Goal: Ask a question

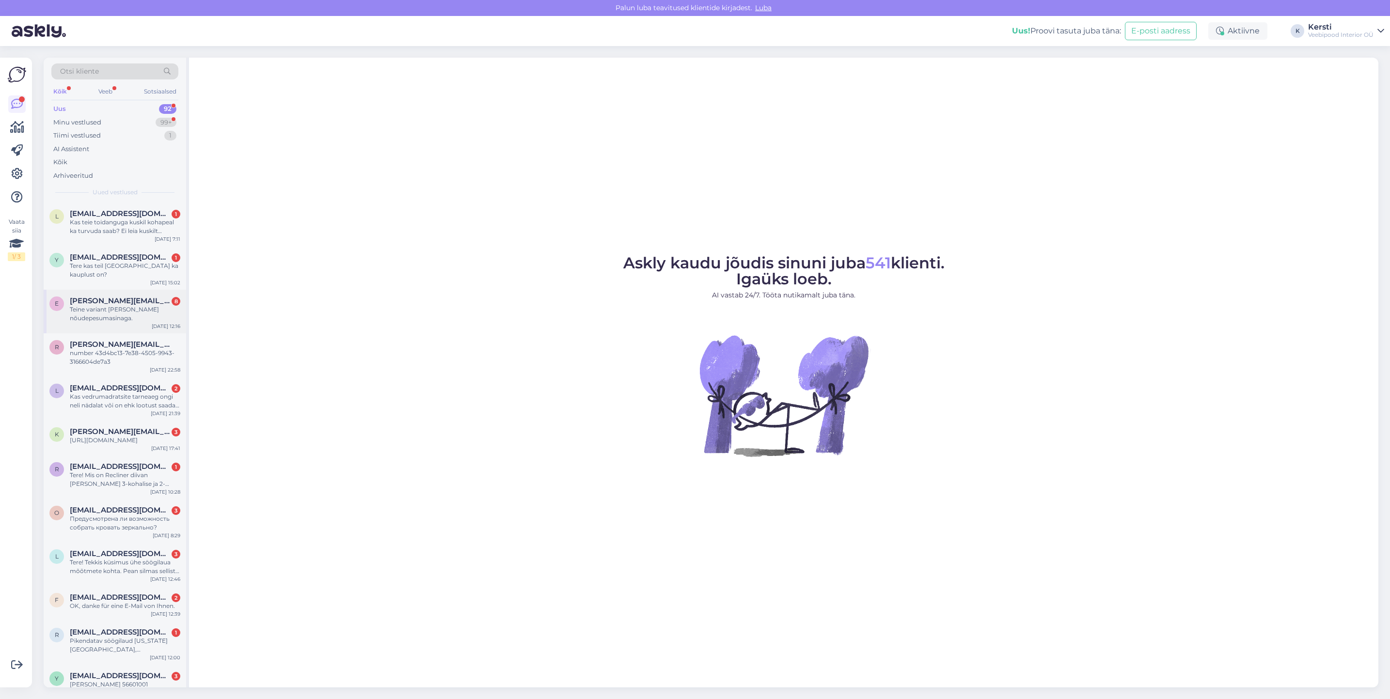
click at [144, 297] on span "[PERSON_NAME][EMAIL_ADDRESS][DOMAIN_NAME]" at bounding box center [120, 301] width 101 height 9
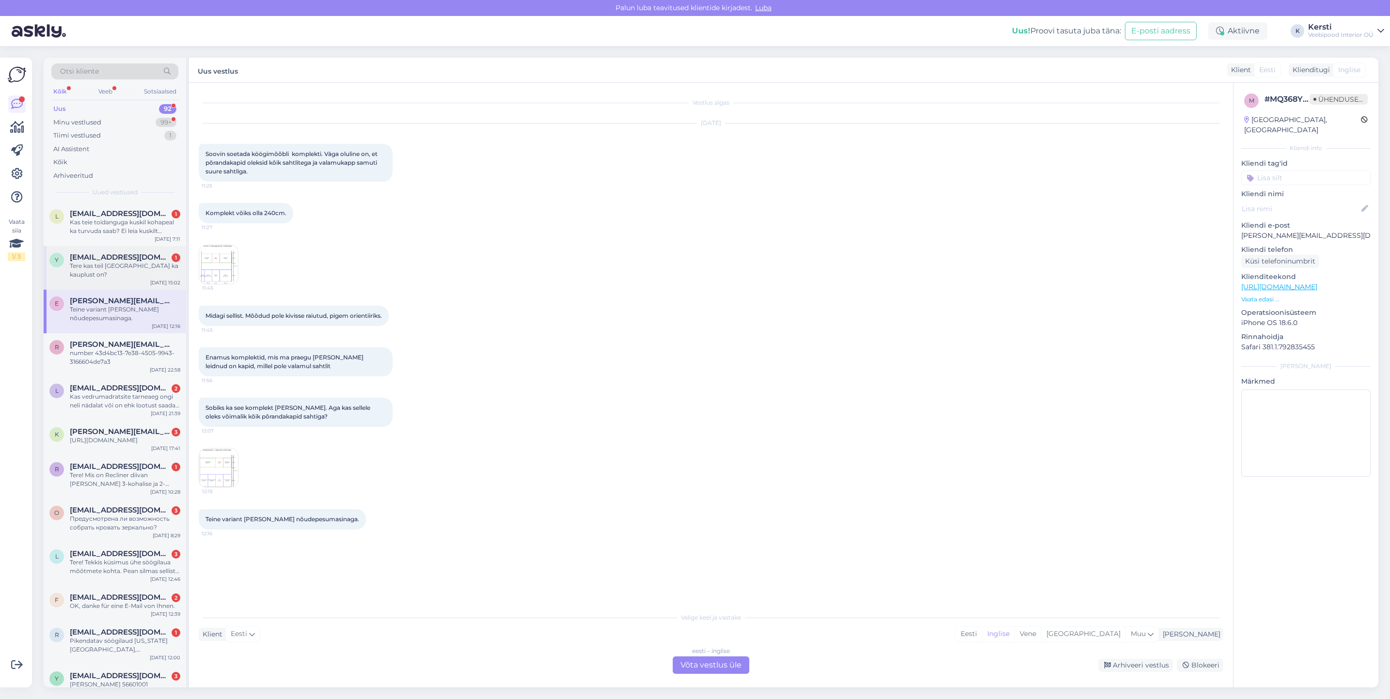
click at [144, 263] on div "Tere kas teil [GEOGRAPHIC_DATA] ka kauplust on?" at bounding box center [125, 270] width 110 height 17
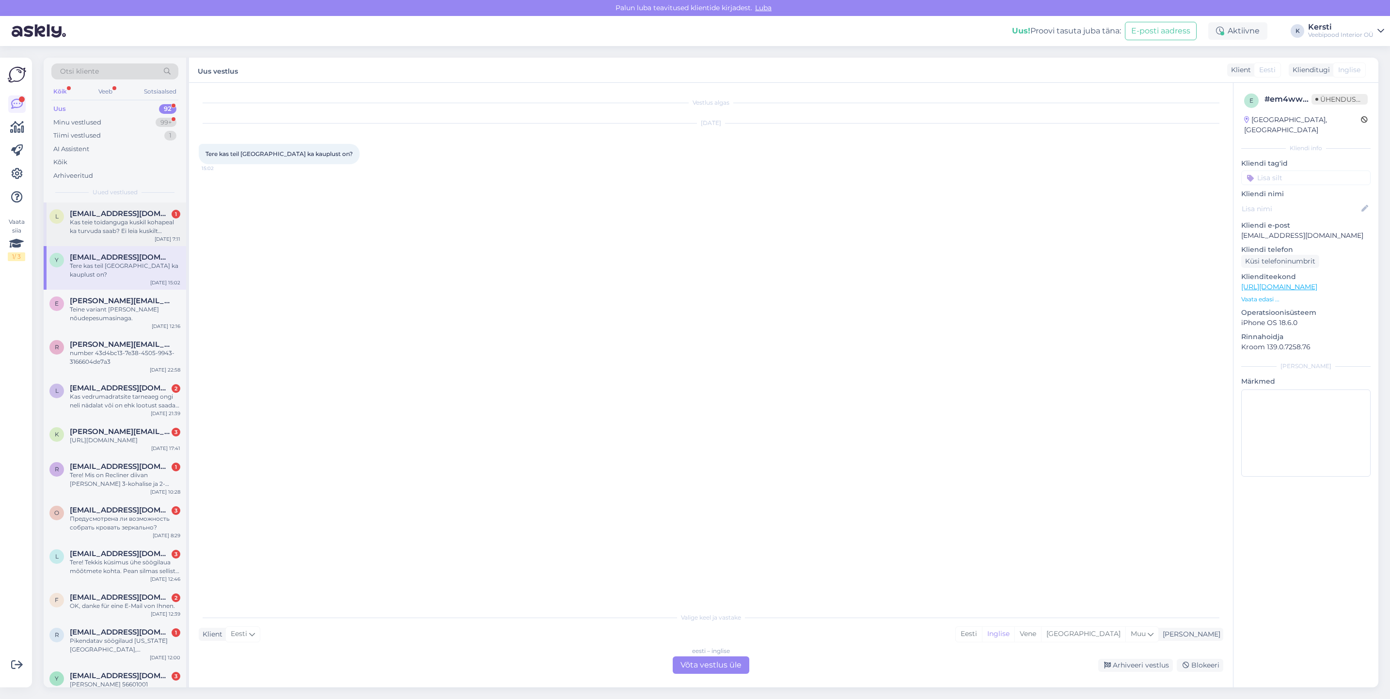
click at [156, 218] on div "Kas teie toidanguga kuskil kohapeal ka turvuda saab? Ei leia kuskilt mõõtudest …" at bounding box center [125, 226] width 110 height 17
click at [676, 663] on div "eesti – [PERSON_NAME] vestlus üle" at bounding box center [711, 665] width 77 height 17
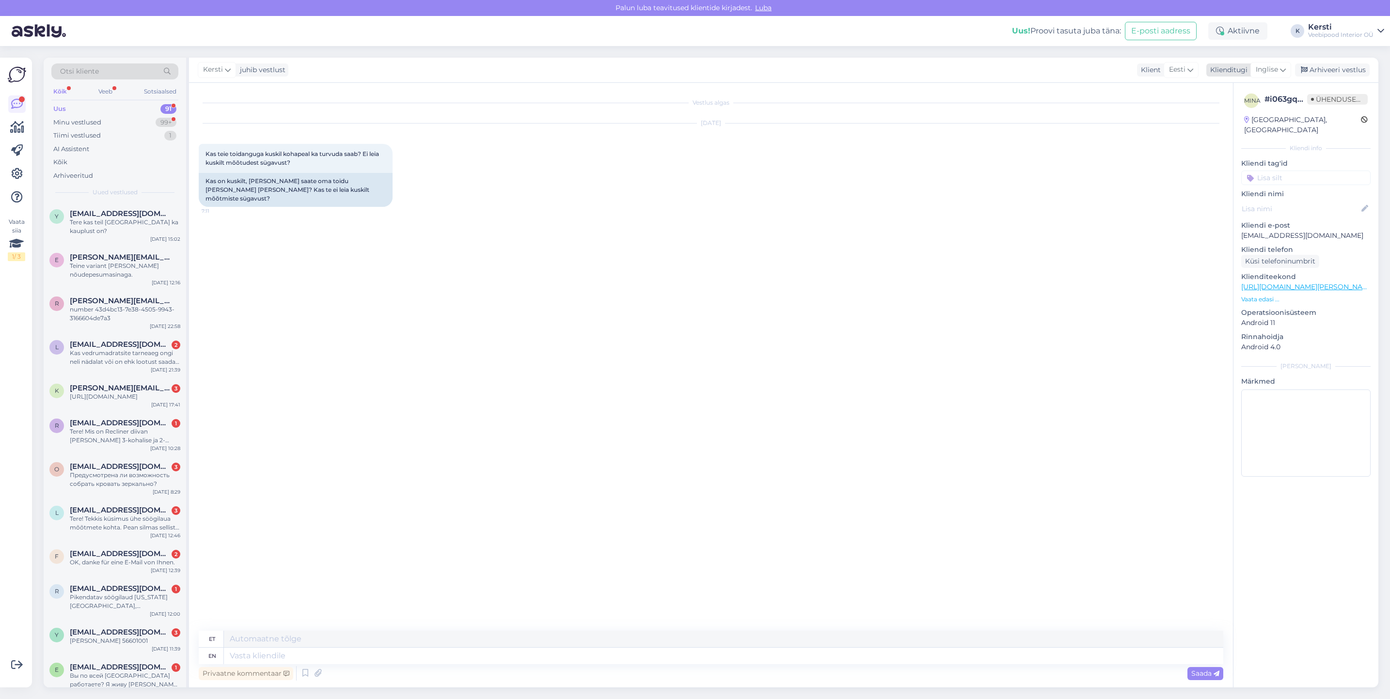
click at [1287, 73] on div "Inglise" at bounding box center [1270, 70] width 41 height 16
click at [1243, 168] on link "Eesti" at bounding box center [1248, 165] width 107 height 16
click at [337, 651] on textarea at bounding box center [711, 654] width 1024 height 20
type textarea "t"
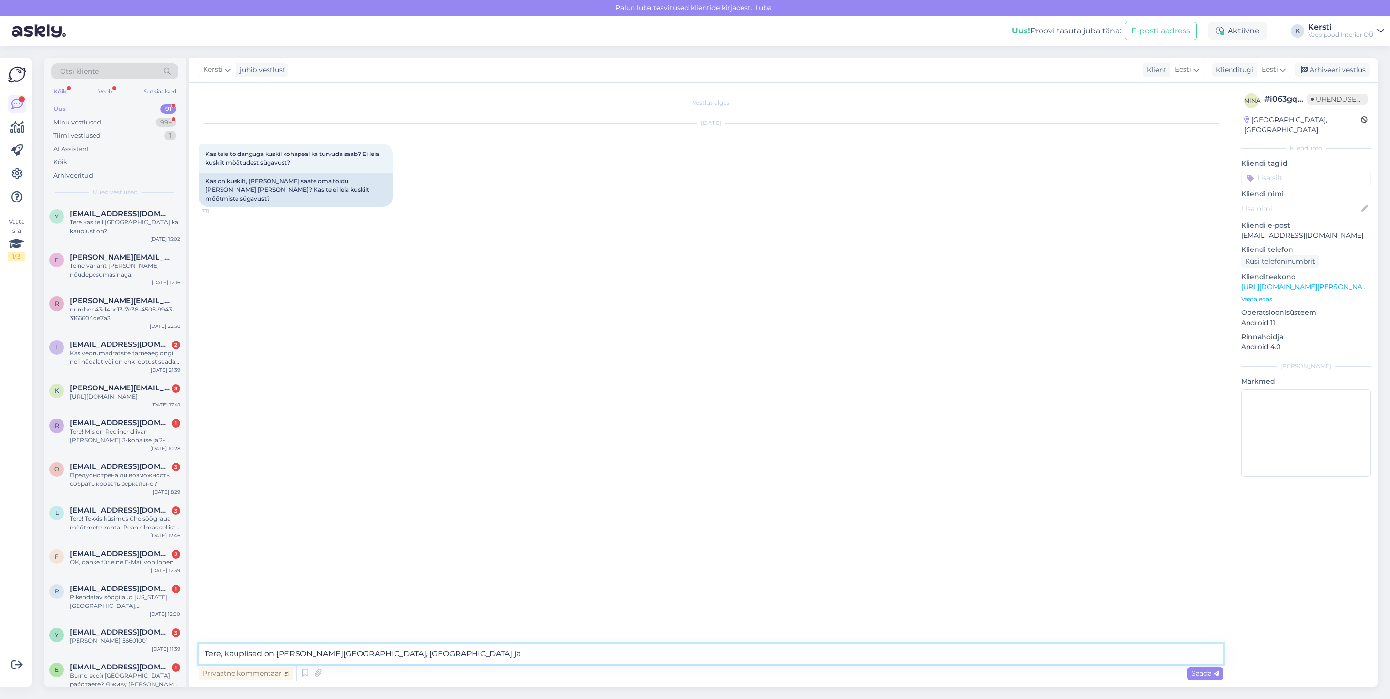
click at [351, 650] on textarea "Tere, kauplised on [PERSON_NAME][GEOGRAPHIC_DATA], [GEOGRAPHIC_DATA] ja" at bounding box center [711, 654] width 1024 height 20
click at [353, 653] on textarea "Tere, kauplised on [PERSON_NAME][GEOGRAPHIC_DATA], [GEOGRAPHIC_DATA] ja" at bounding box center [711, 654] width 1024 height 20
click at [374, 656] on textarea "Tere, kauplised on [PERSON_NAME][GEOGRAPHIC_DATA], [GEOGRAPHIC_DATA] ja" at bounding box center [711, 654] width 1024 height 20
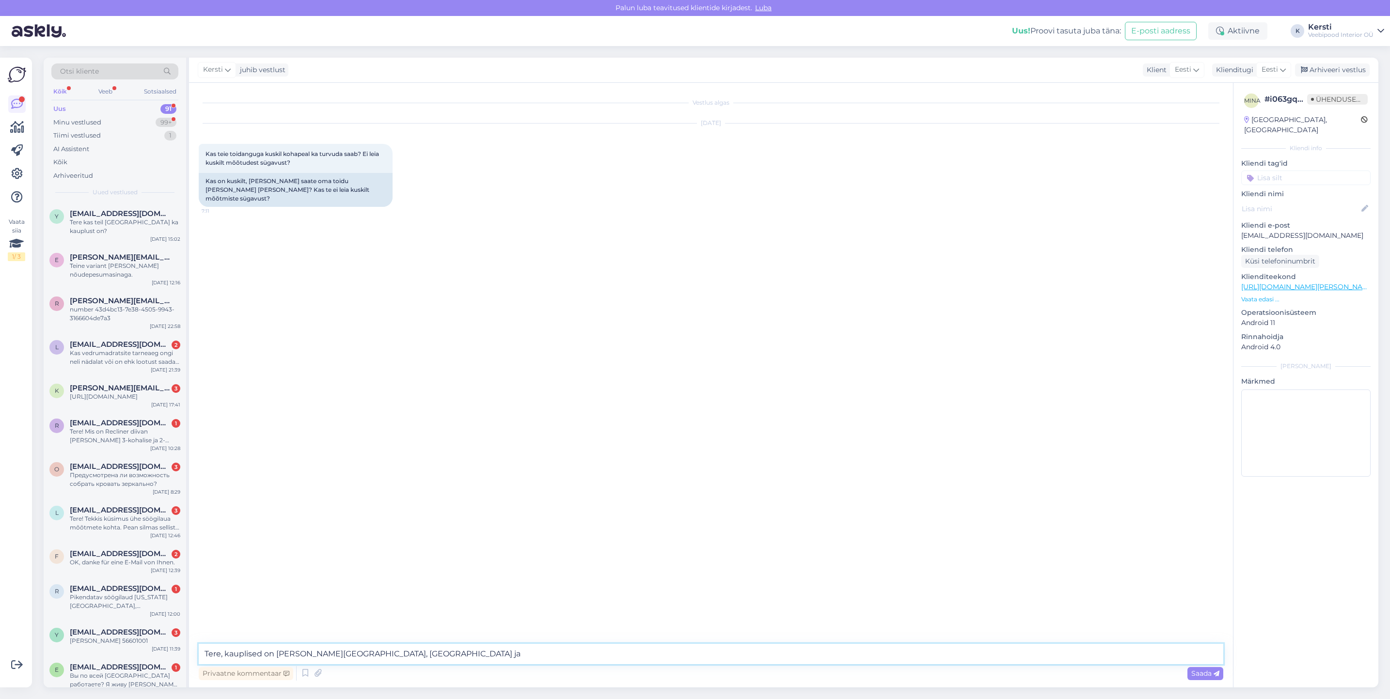
type textarea "Tere, kauplised on [PERSON_NAME][GEOGRAPHIC_DATA], [GEOGRAPHIC_DATA] ja"
